Goal: Task Accomplishment & Management: Complete application form

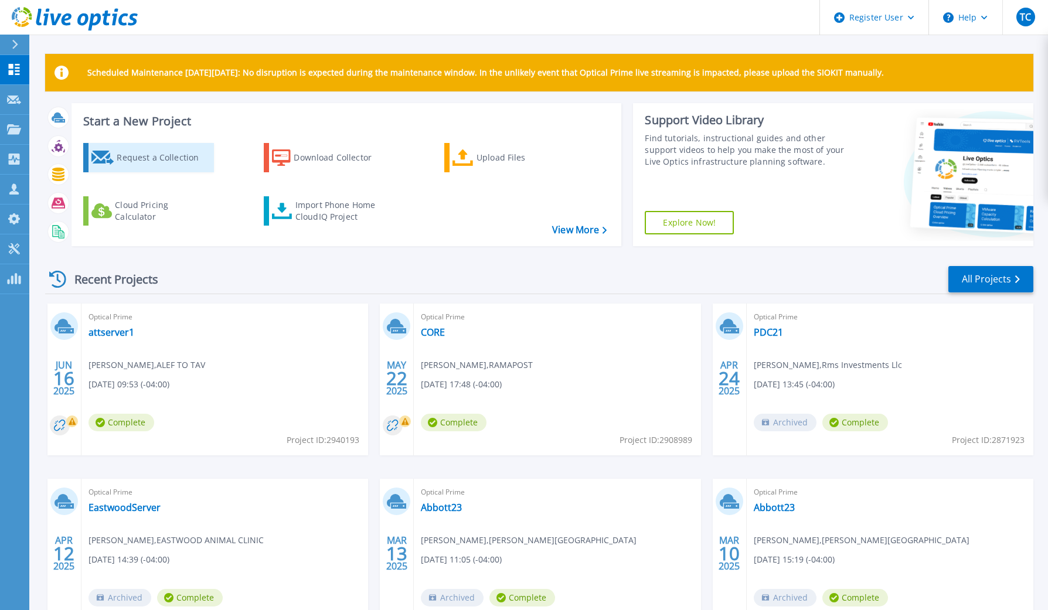
click at [152, 160] on div "Request a Collection" at bounding box center [164, 157] width 94 height 23
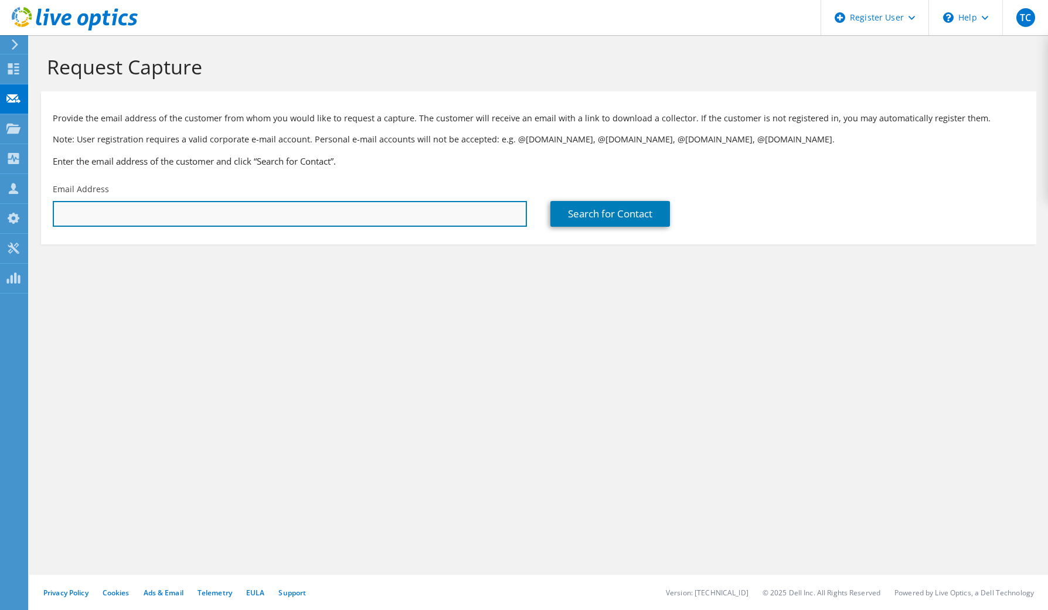
click at [289, 217] on input "text" at bounding box center [290, 214] width 474 height 26
paste input "[EMAIL_ADDRESS][PERSON_NAME][DOMAIN_NAME]"
type input "[EMAIL_ADDRESS][PERSON_NAME][DOMAIN_NAME]"
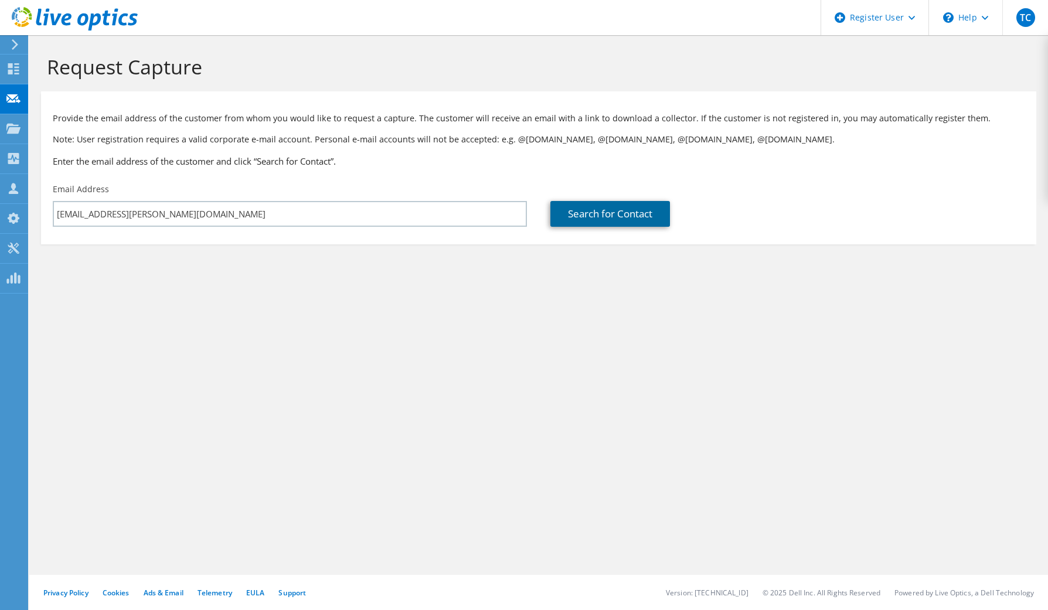
click at [609, 217] on link "Search for Contact" at bounding box center [610, 214] width 120 height 26
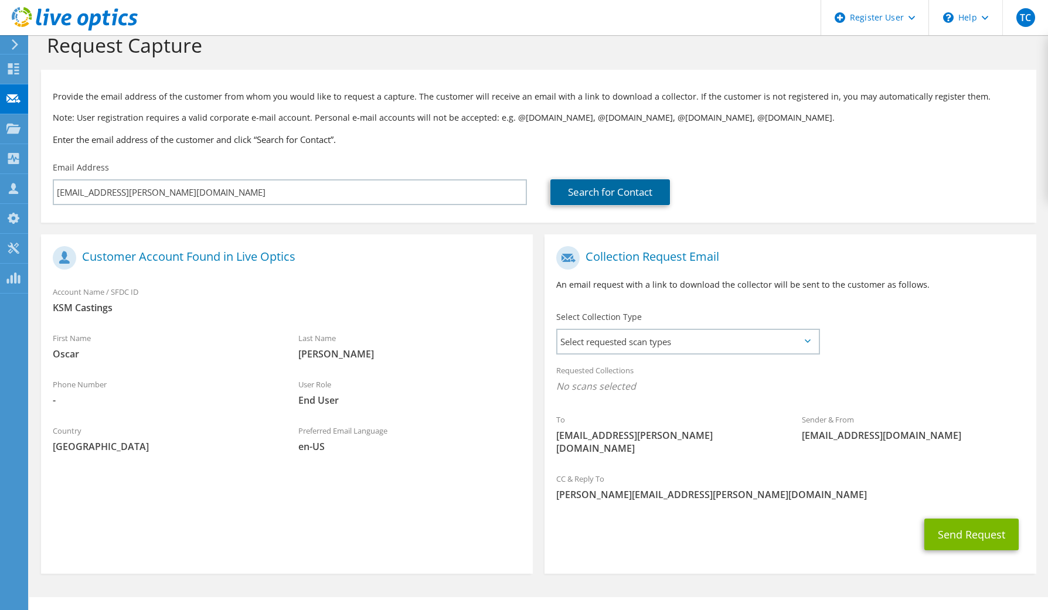
scroll to position [31, 0]
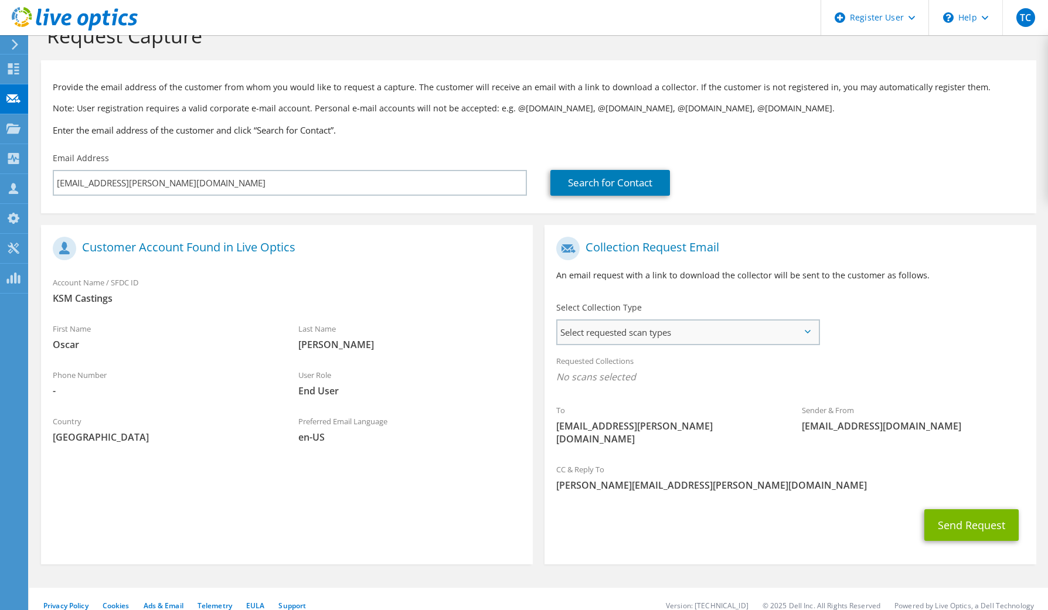
click at [603, 334] on span "Select requested scan types" at bounding box center [687, 332] width 261 height 23
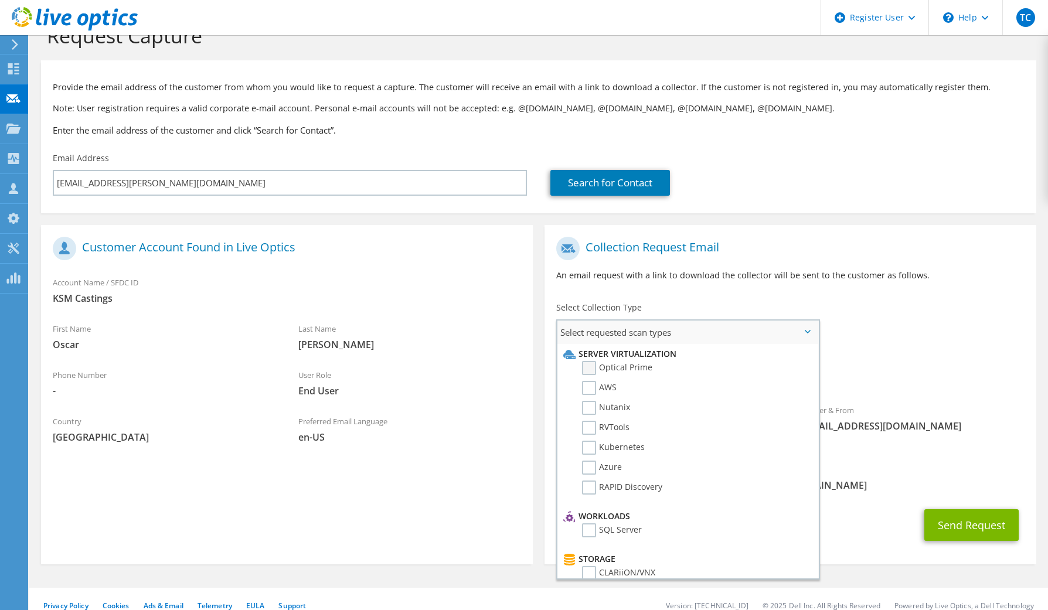
click at [611, 365] on label "Optical Prime" at bounding box center [617, 368] width 70 height 14
click at [0, 0] on input "Optical Prime" at bounding box center [0, 0] width 0 height 0
click at [901, 357] on div "Requested Collections No scans selected Optical Prime" at bounding box center [791, 372] width 492 height 47
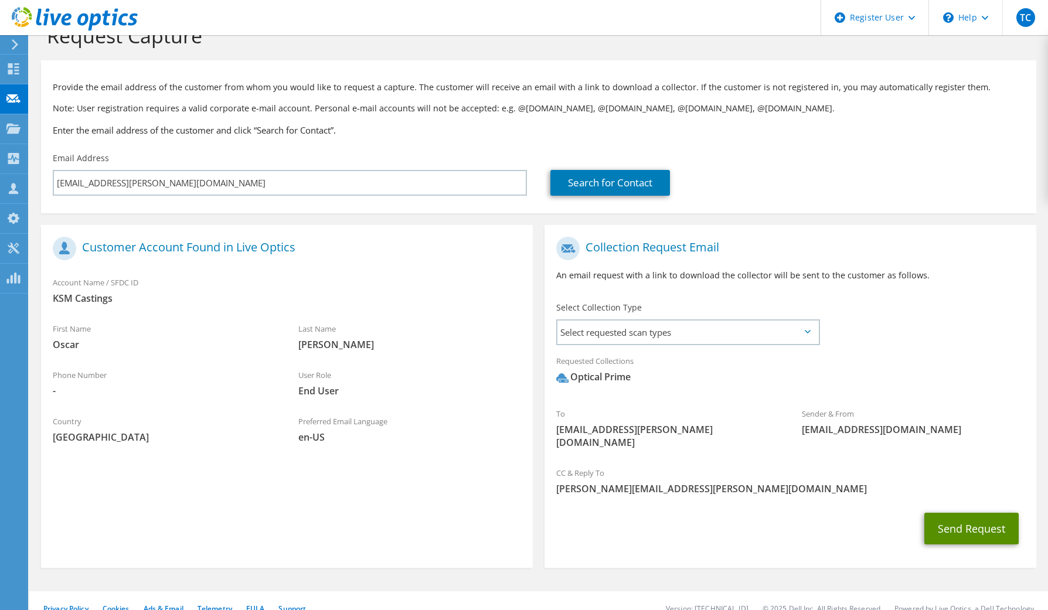
click at [937, 521] on button "Send Request" at bounding box center [971, 529] width 94 height 32
